Goal: Check status: Check status

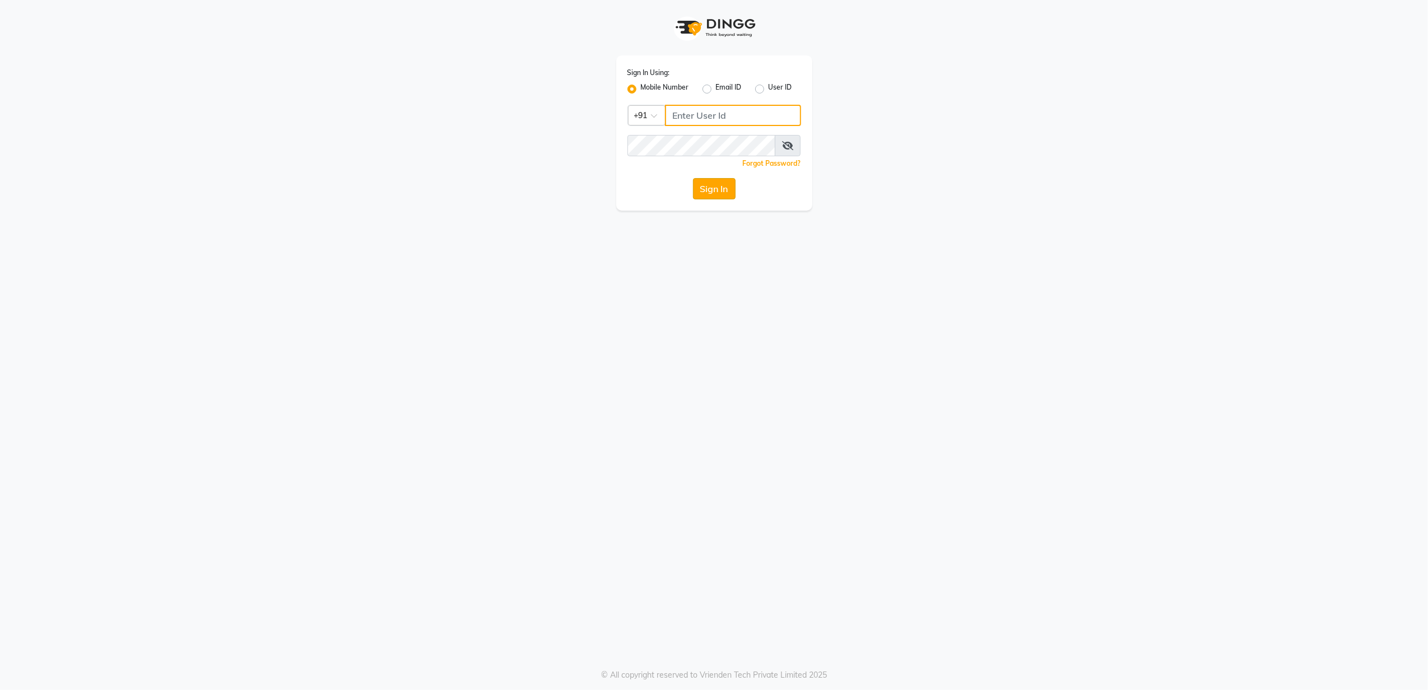
type input "8010688556"
click at [713, 191] on button "Sign In" at bounding box center [714, 188] width 43 height 21
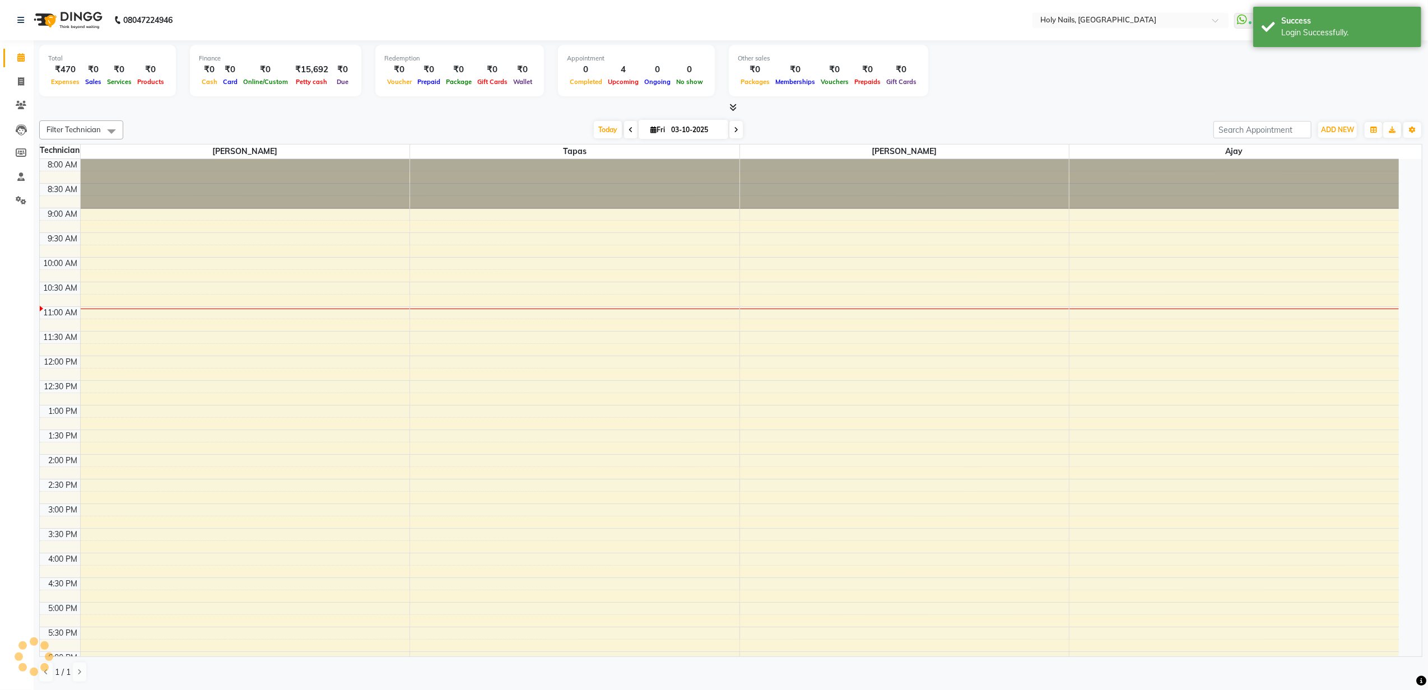
select select "en"
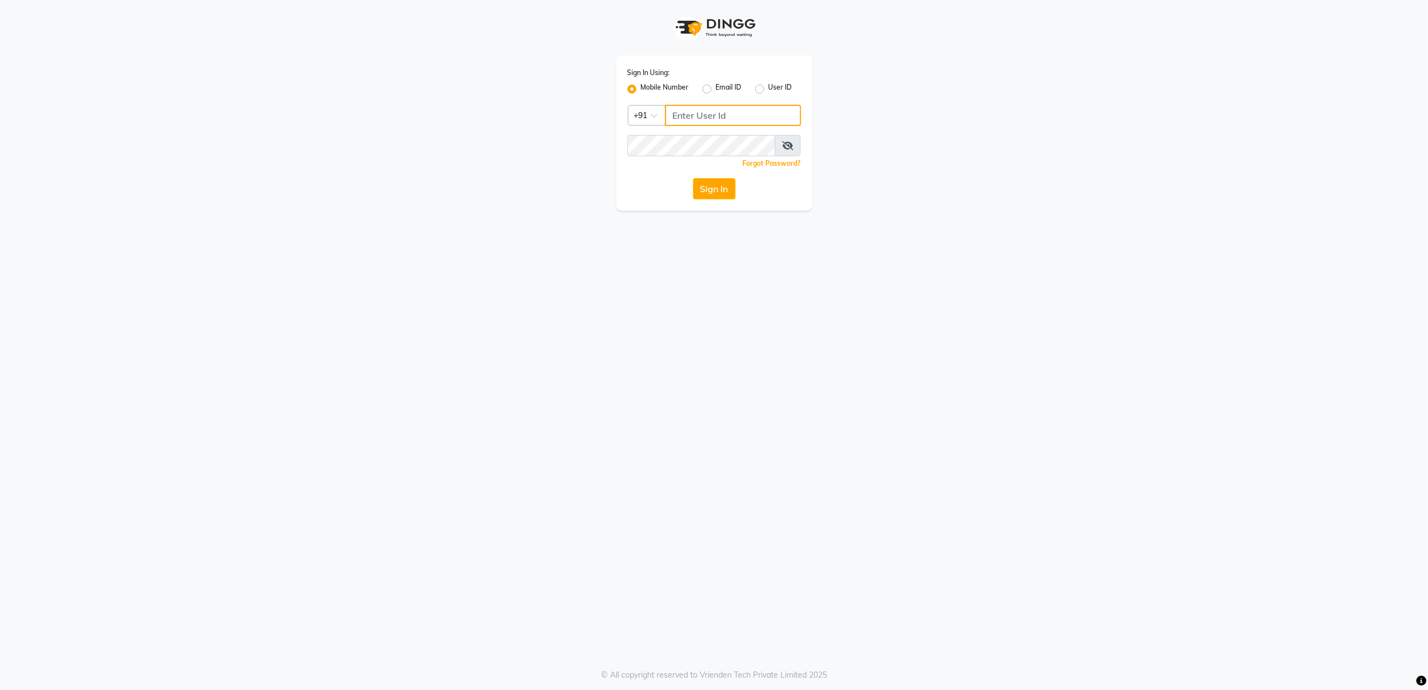
type input "8010688556"
drag, startPoint x: 711, startPoint y: 181, endPoint x: 696, endPoint y: 198, distance: 22.6
click at [705, 185] on button "Sign In" at bounding box center [714, 188] width 43 height 21
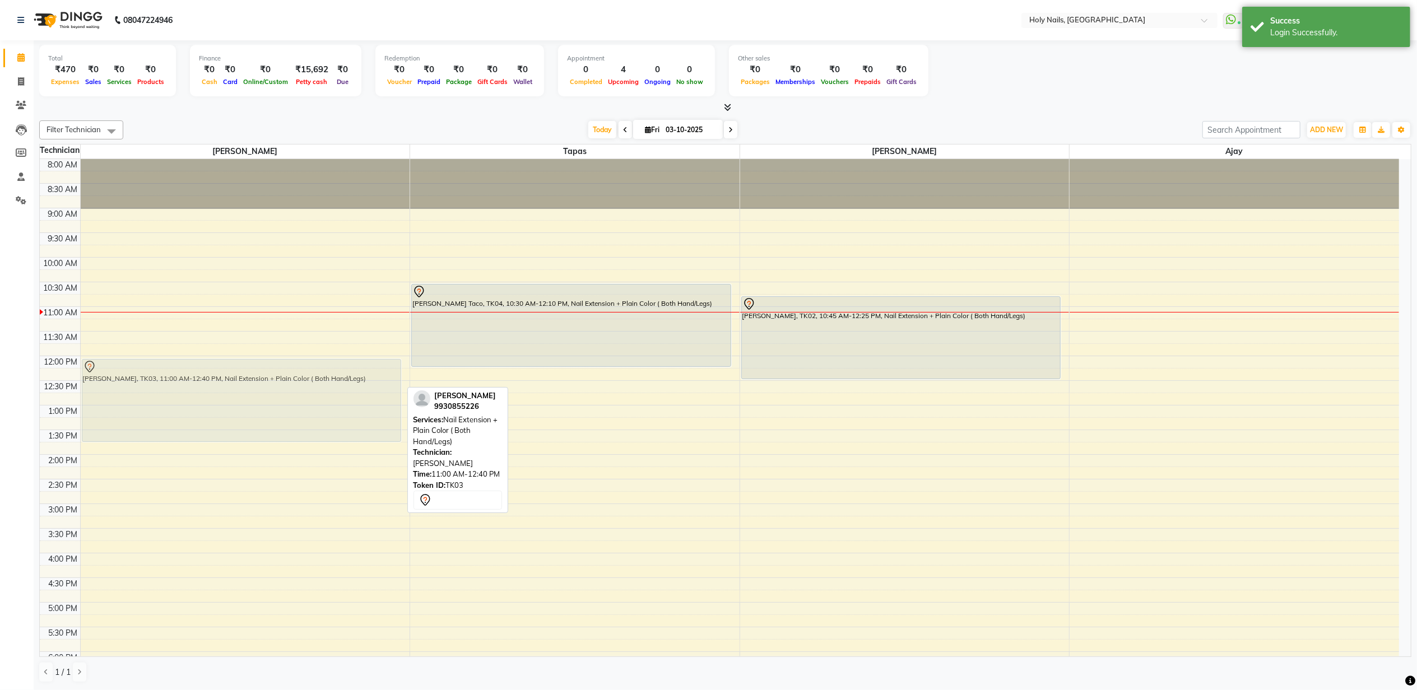
drag, startPoint x: 254, startPoint y: 351, endPoint x: 244, endPoint y: 407, distance: 56.8
click at [244, 407] on div "Neetal Chaudhary, TK03, 11:00 AM-12:40 PM, Nail Extension + Plain Color ( Both …" at bounding box center [245, 479] width 329 height 640
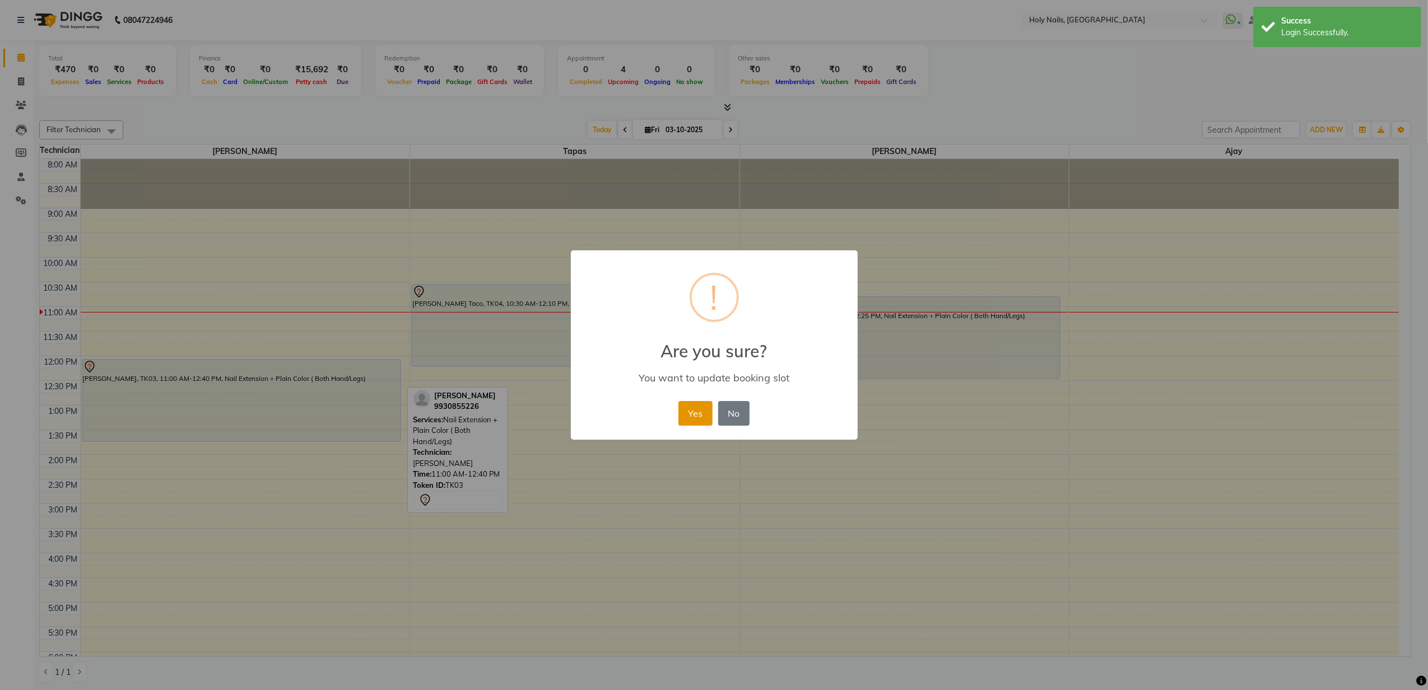
click at [690, 401] on button "Yes" at bounding box center [695, 413] width 34 height 25
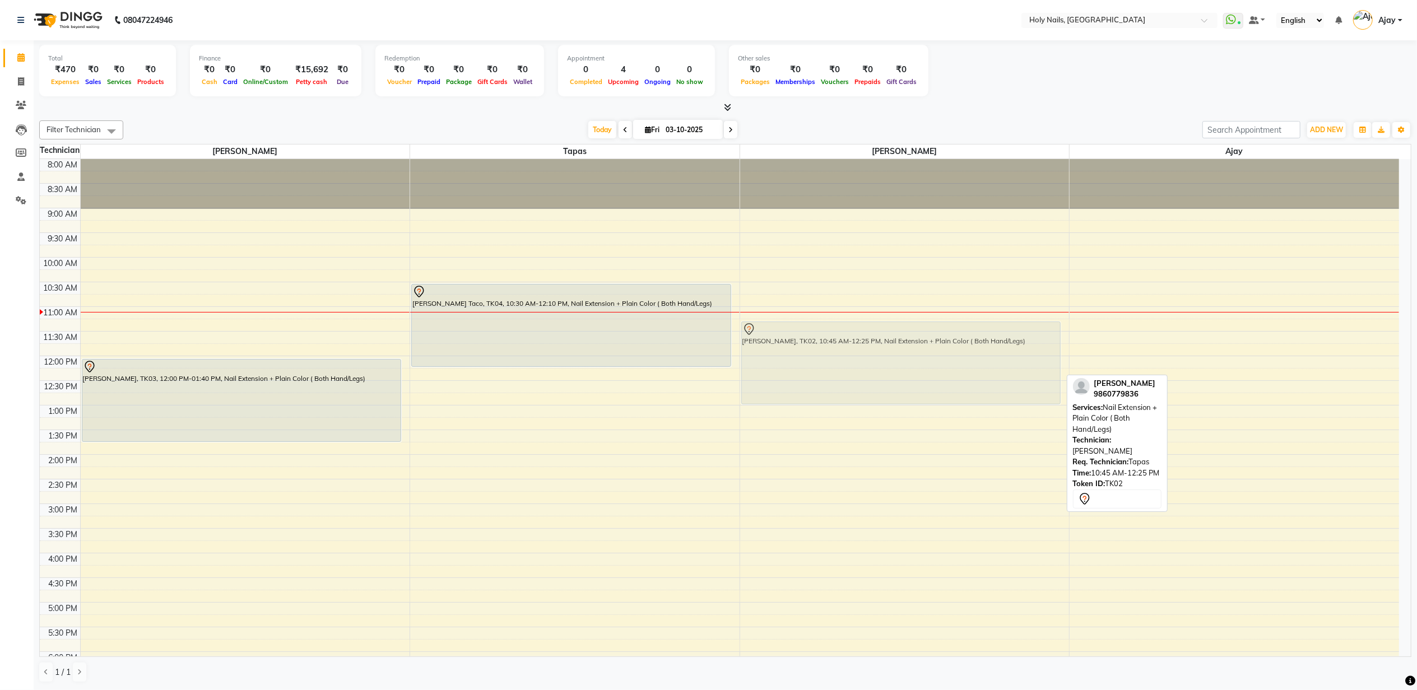
drag, startPoint x: 865, startPoint y: 337, endPoint x: 868, endPoint y: 367, distance: 30.9
click at [868, 367] on div "[PERSON_NAME], TK02, 10:45 AM-12:25 PM, Nail Extension + Plain Color ( Both Han…" at bounding box center [904, 479] width 329 height 640
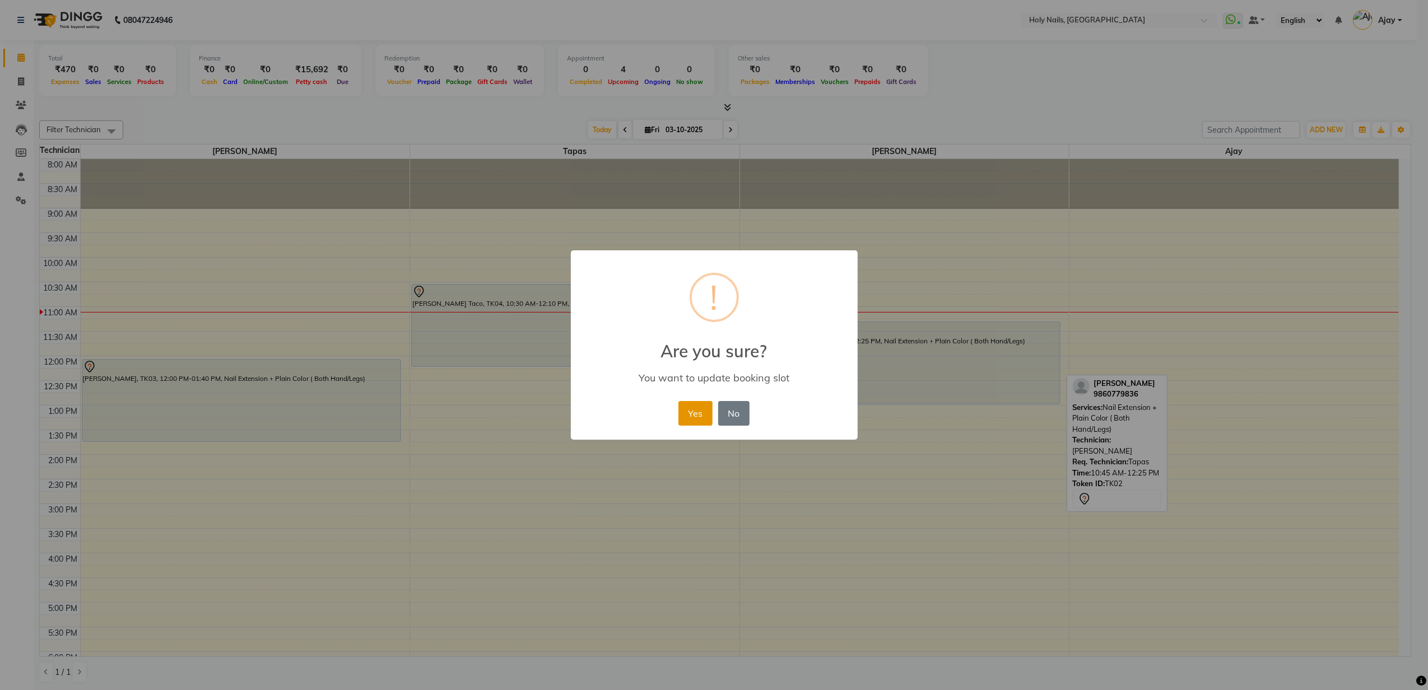
click at [682, 401] on button "Yes" at bounding box center [695, 413] width 34 height 25
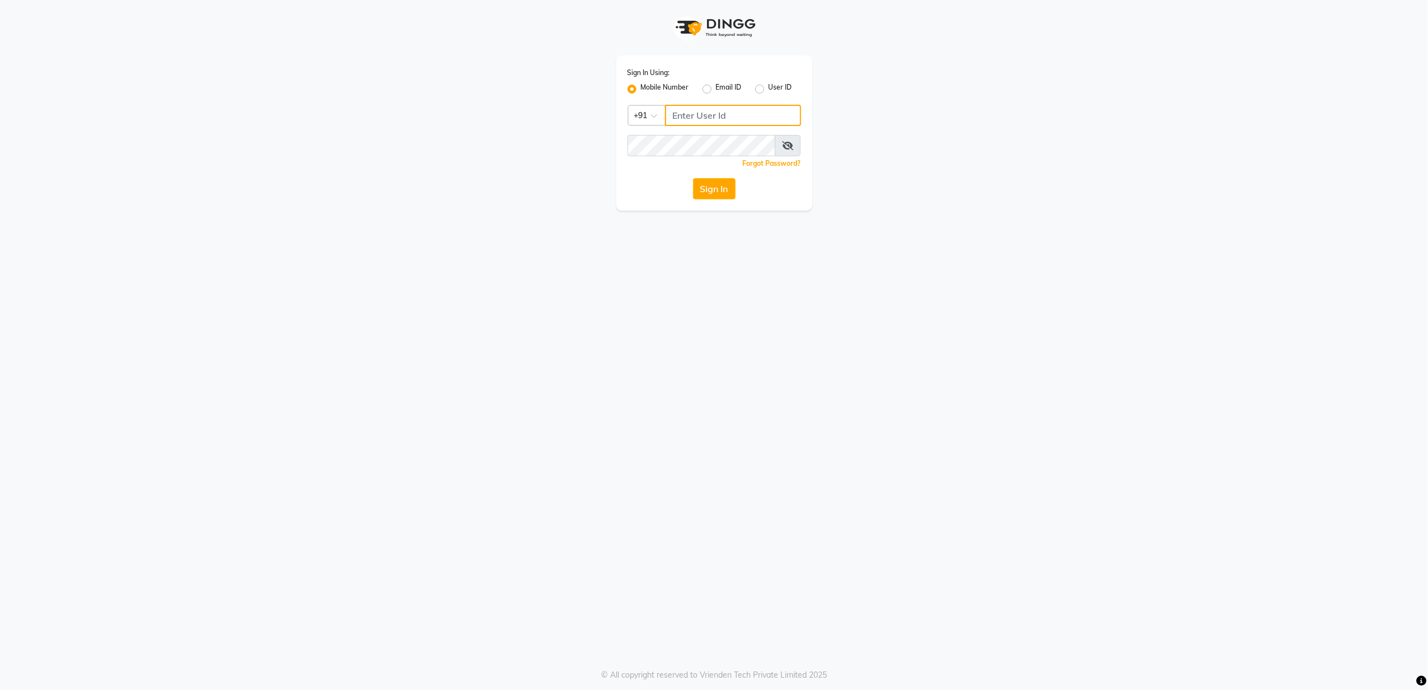
type input "8010688556"
